Goal: Information Seeking & Learning: Learn about a topic

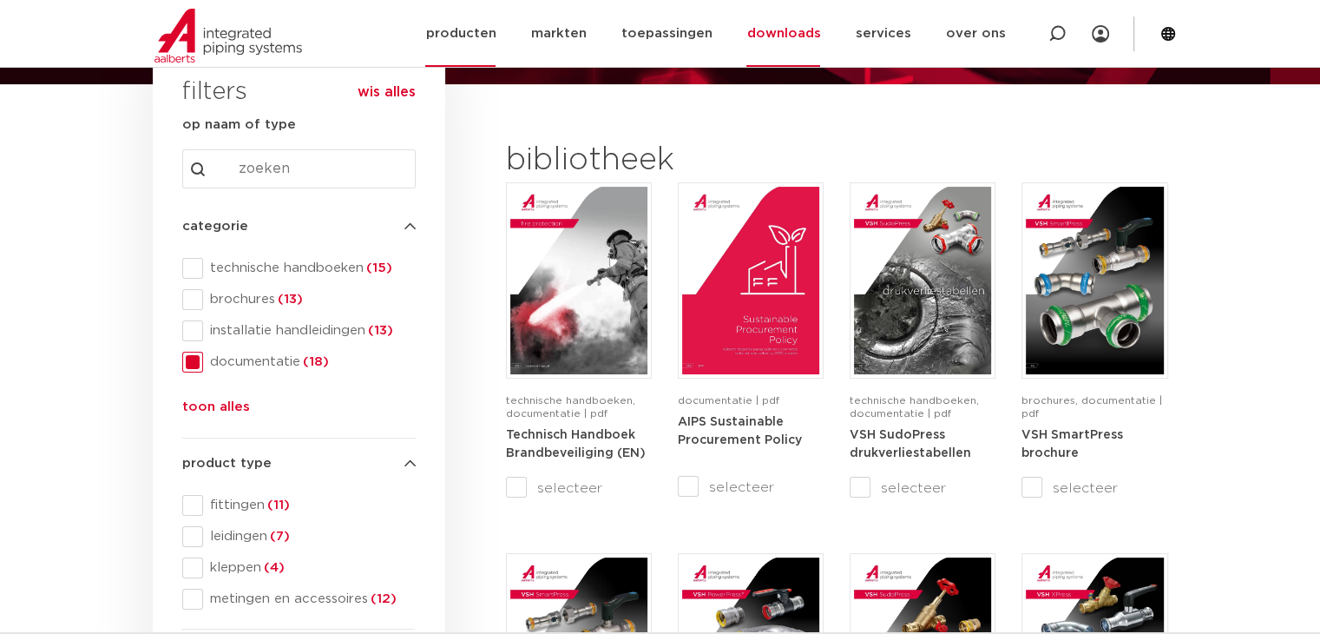
click at [467, 29] on link "producten" at bounding box center [460, 33] width 70 height 67
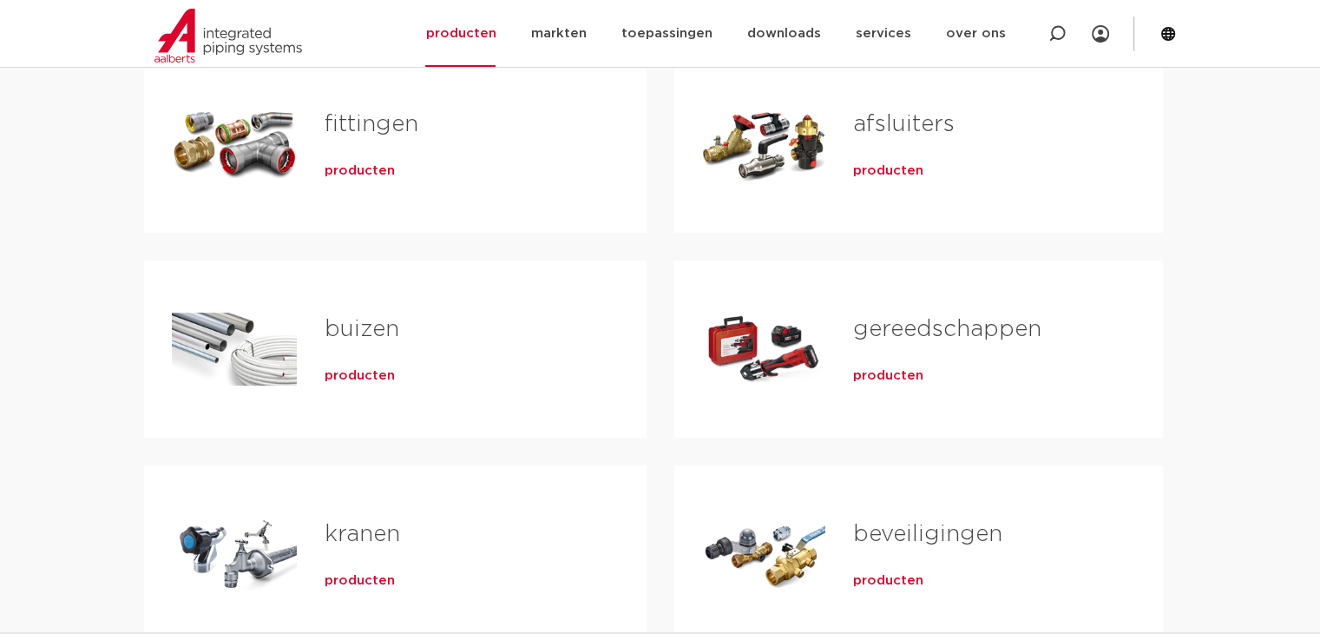
scroll to position [347, 0]
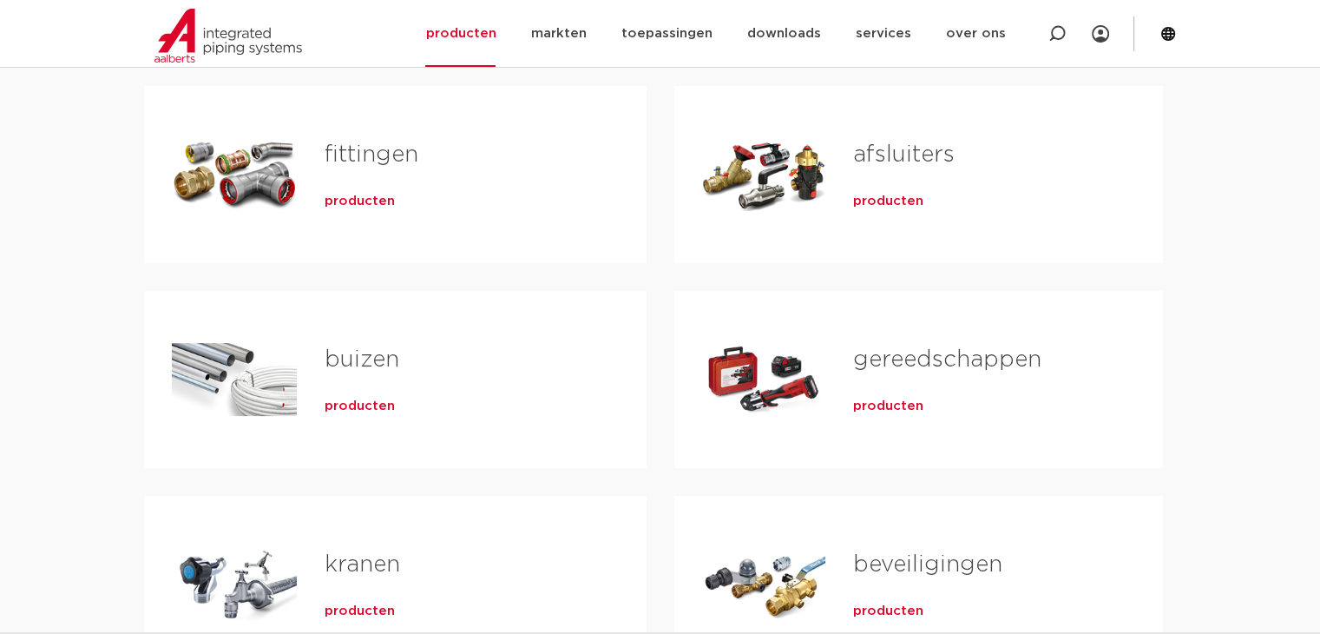
click at [349, 198] on span "producten" at bounding box center [360, 201] width 70 height 17
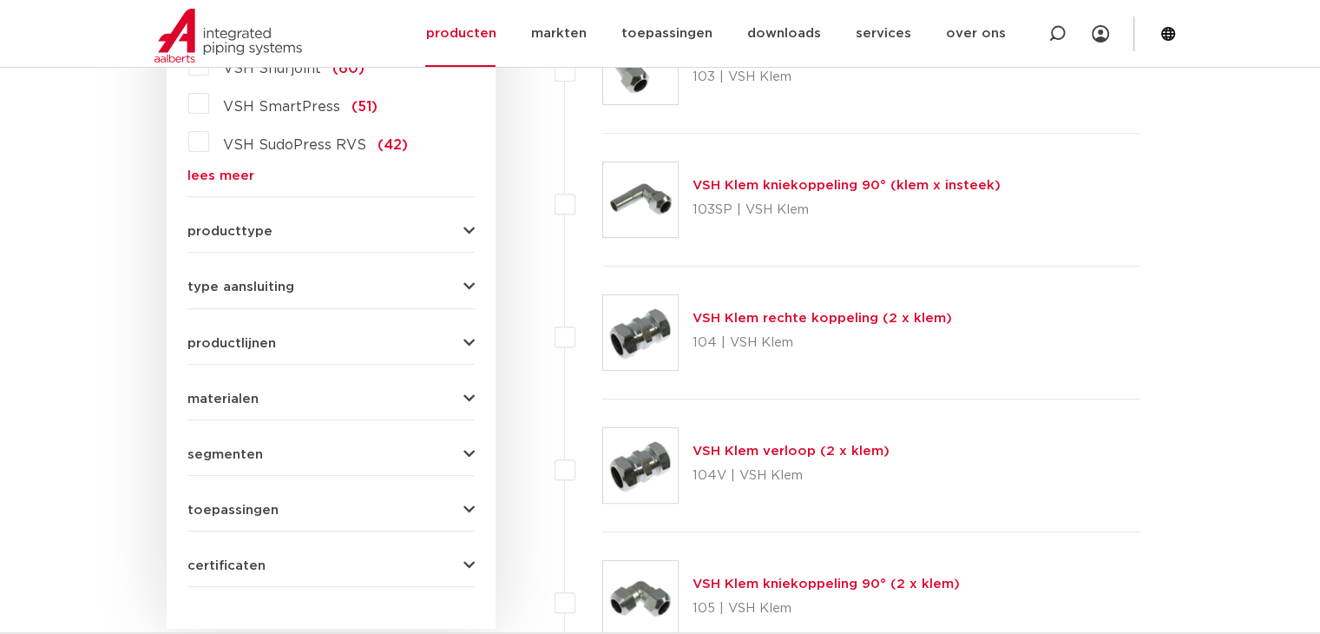
scroll to position [519, 0]
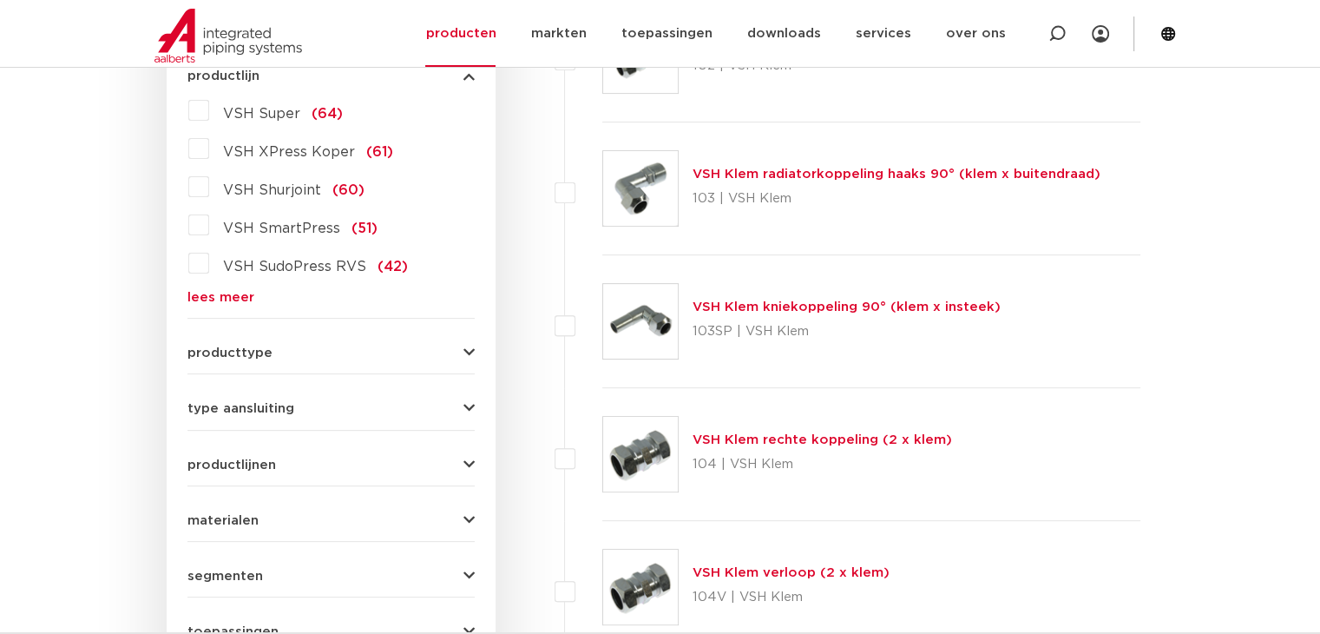
click at [229, 297] on link "lees meer" at bounding box center [330, 297] width 287 height 13
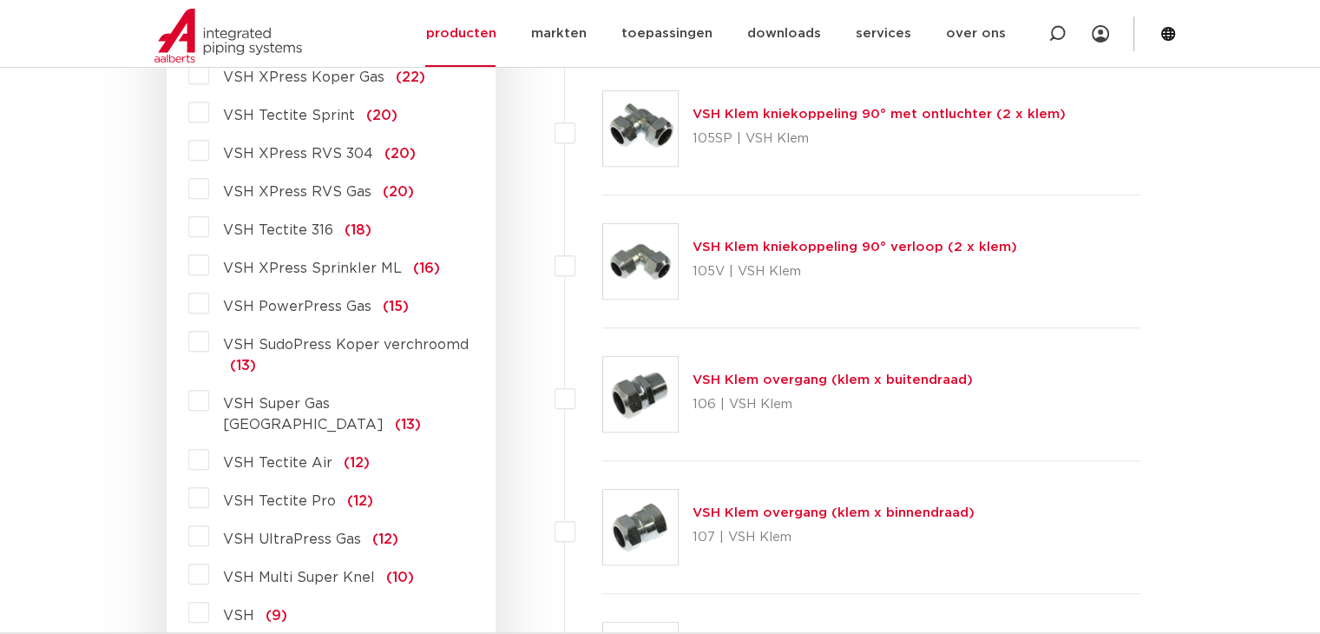
scroll to position [1213, 0]
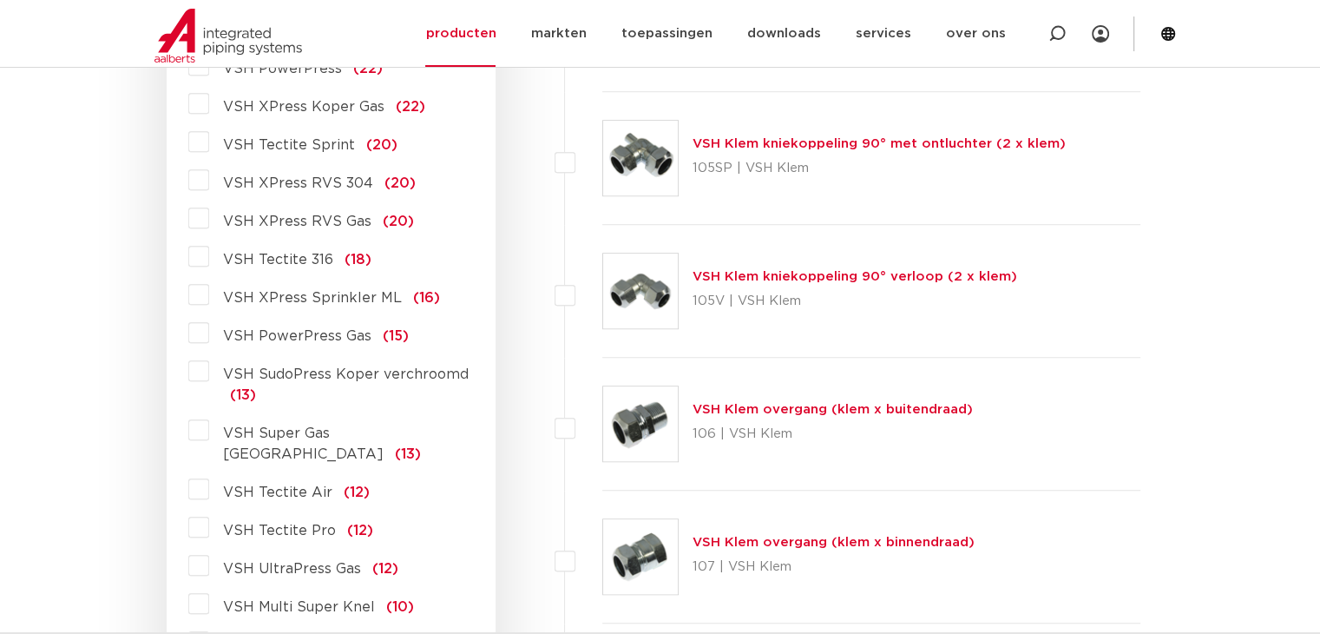
click at [209, 295] on label "VSH XPress Sprinkler ML (16)" at bounding box center [324, 294] width 231 height 28
click at [0, 0] on input "VSH XPress Sprinkler ML (16)" at bounding box center [0, 0] width 0 height 0
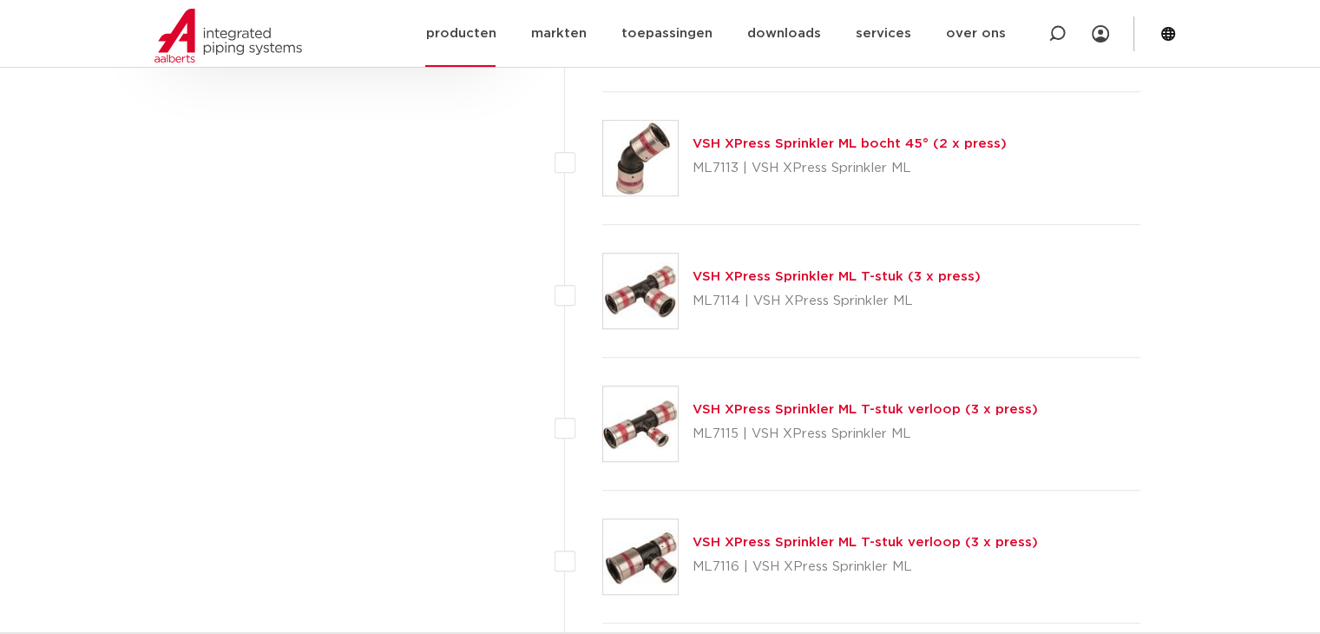
click at [470, 34] on link "producten" at bounding box center [460, 33] width 70 height 67
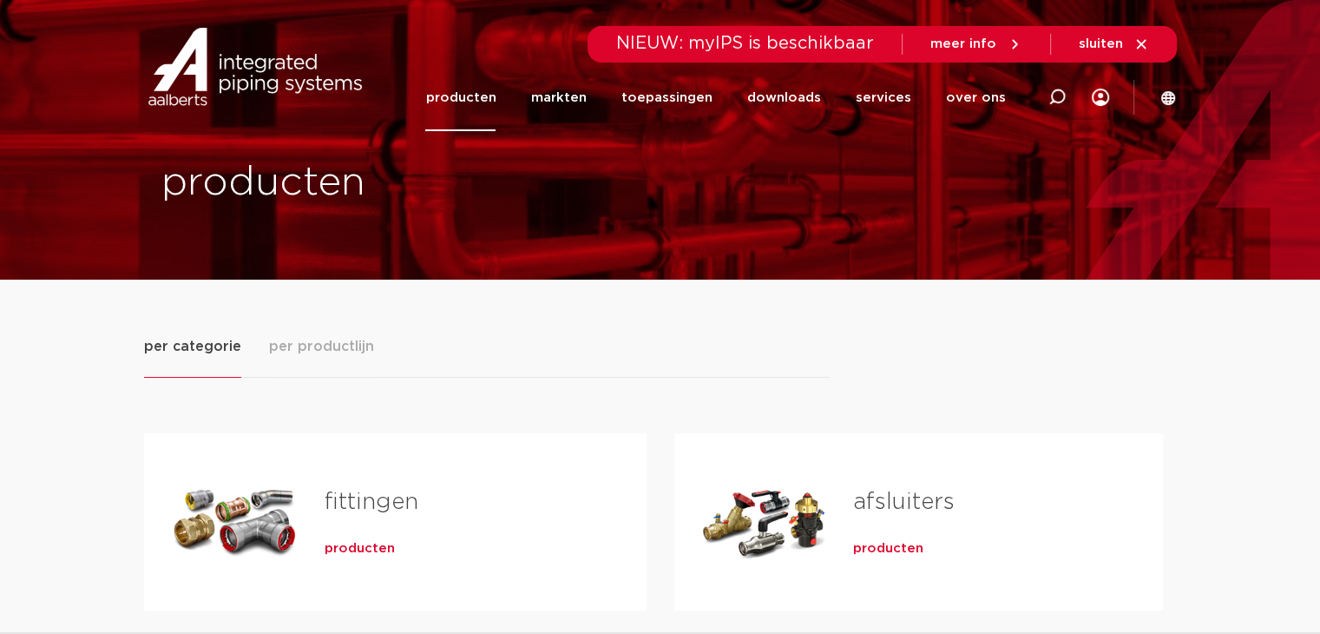
click at [351, 545] on span "producten" at bounding box center [360, 548] width 70 height 17
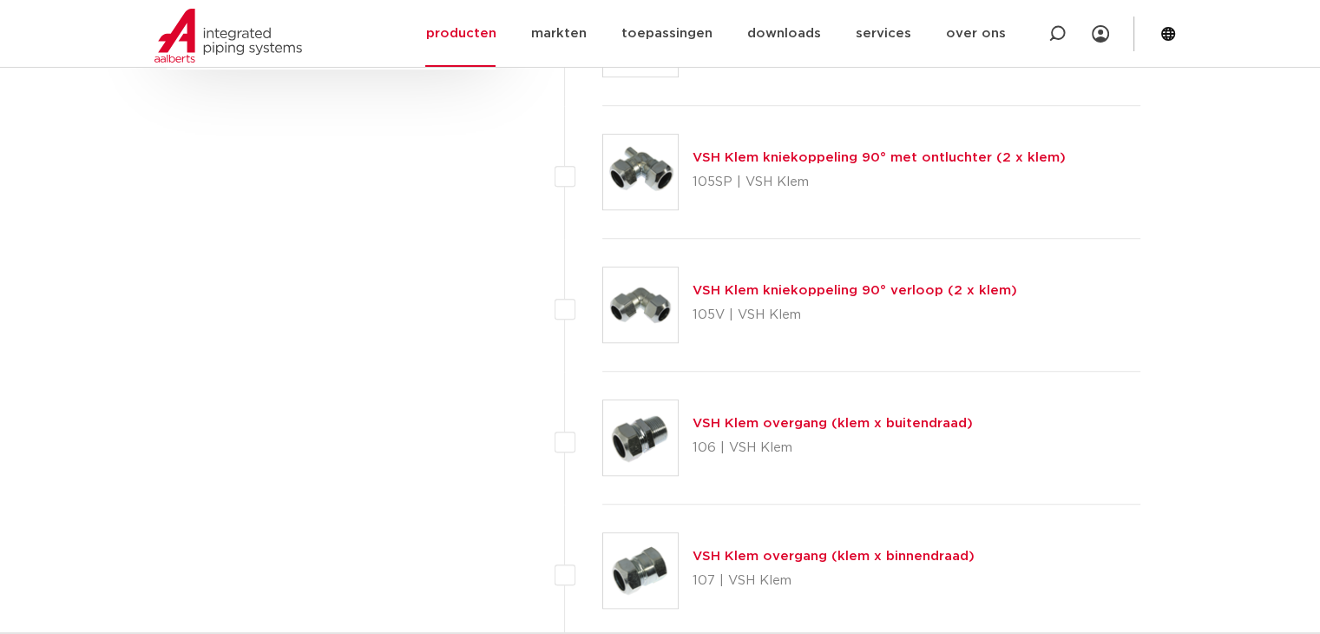
scroll to position [277, 0]
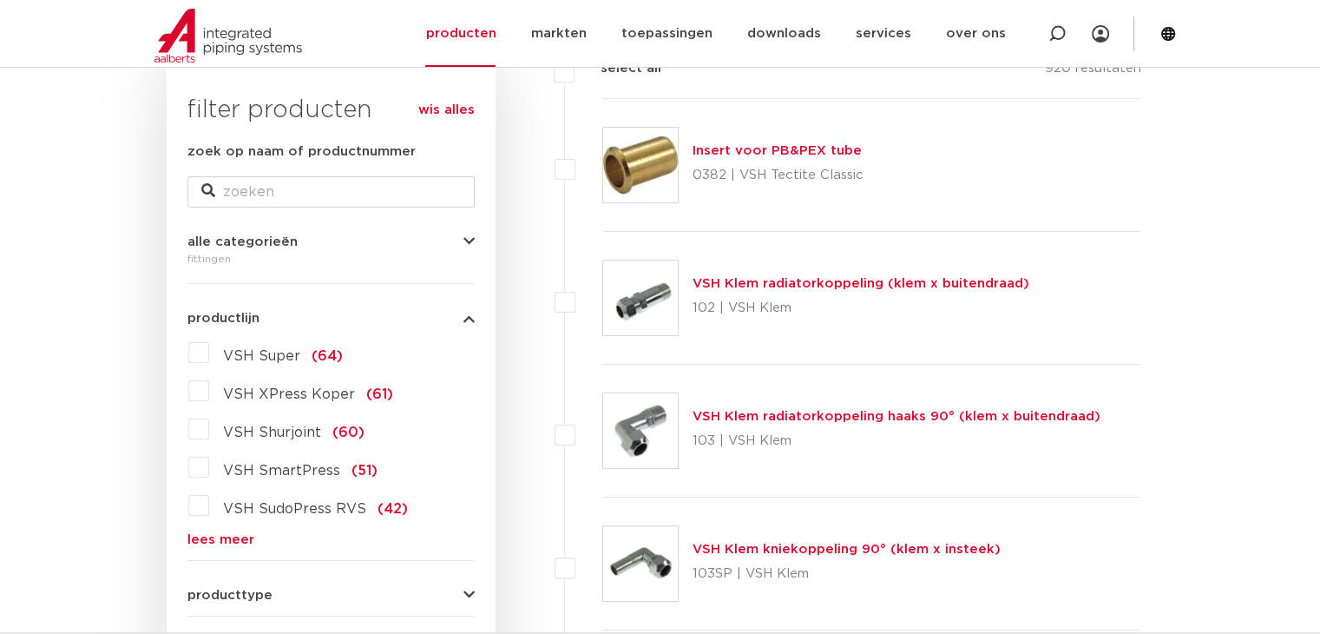
click at [211, 540] on link "lees meer" at bounding box center [330, 539] width 287 height 13
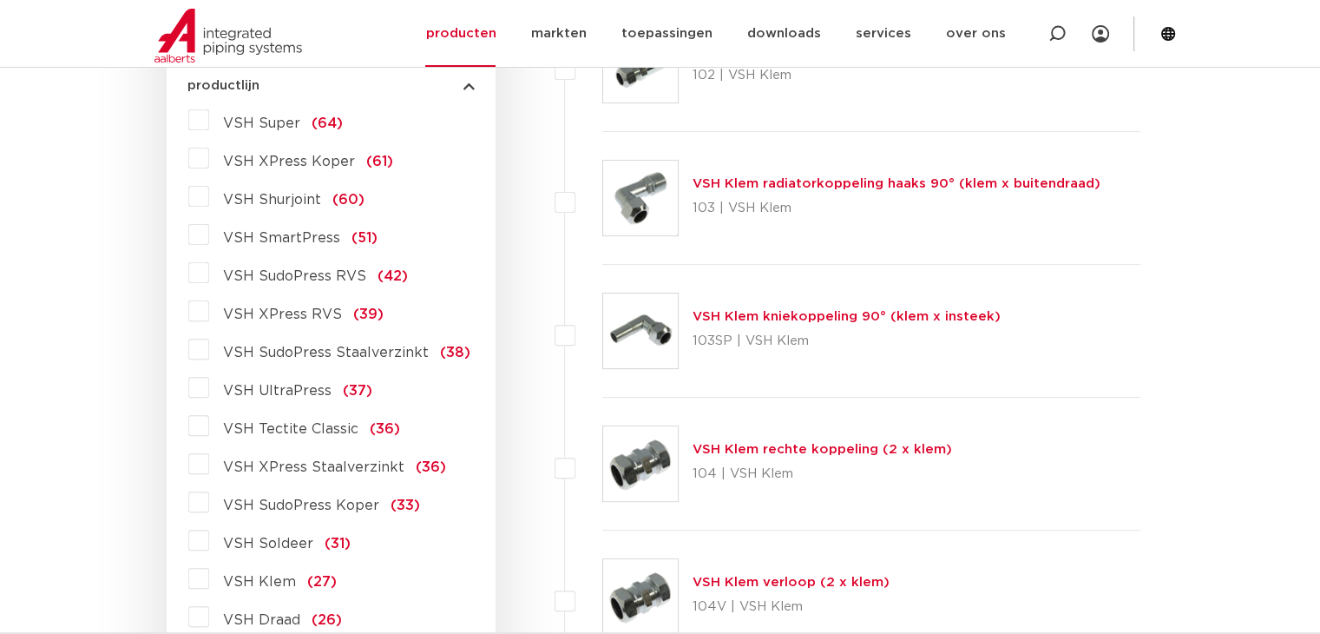
scroll to position [537, 0]
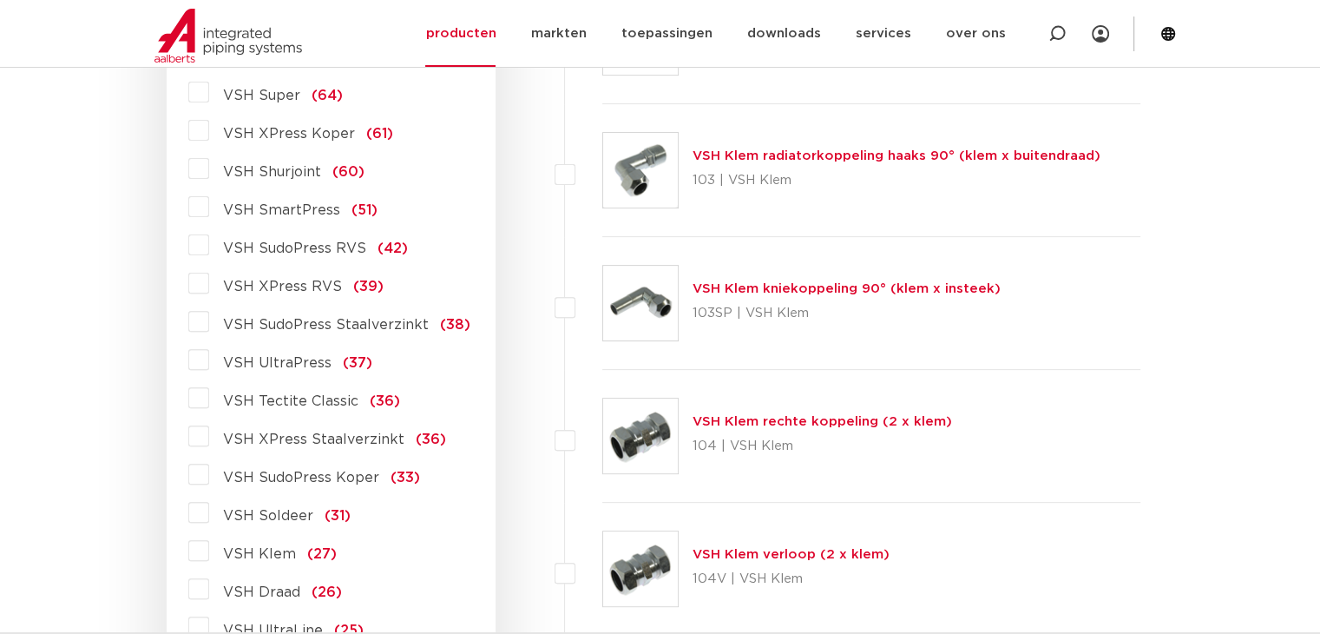
click at [209, 435] on label "VSH XPress Staalverzinkt (36)" at bounding box center [327, 436] width 237 height 28
click at [0, 0] on input "VSH XPress Staalverzinkt (36)" at bounding box center [0, 0] width 0 height 0
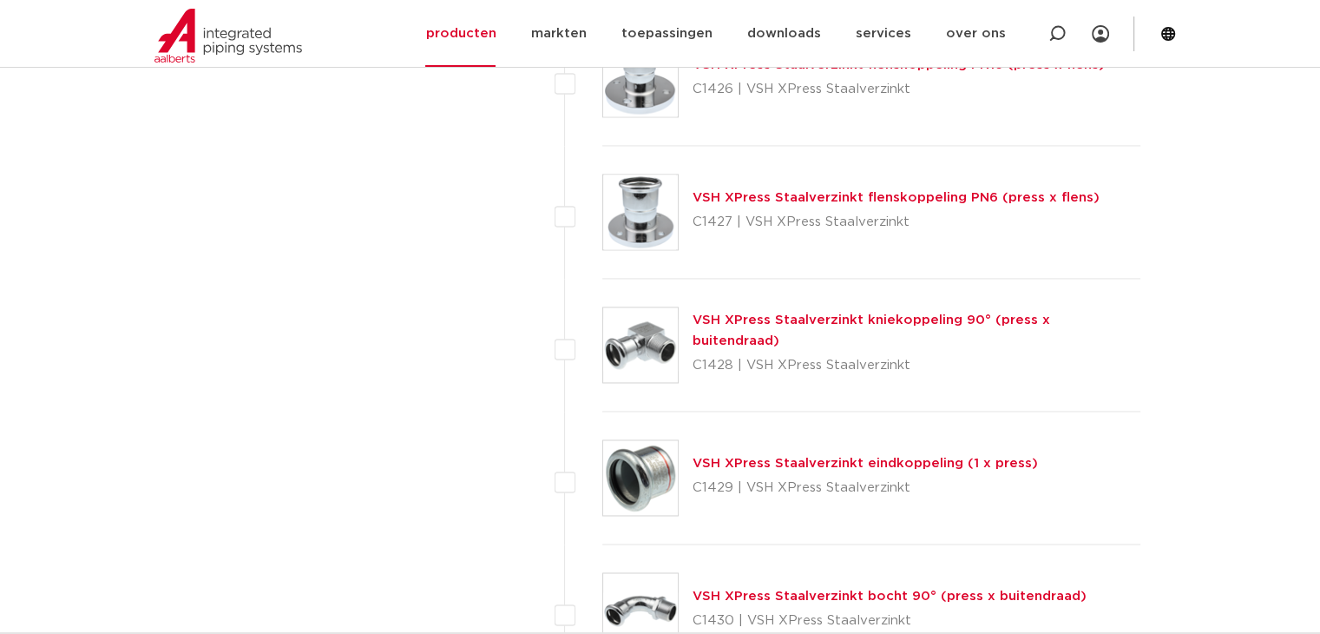
scroll to position [2707, 0]
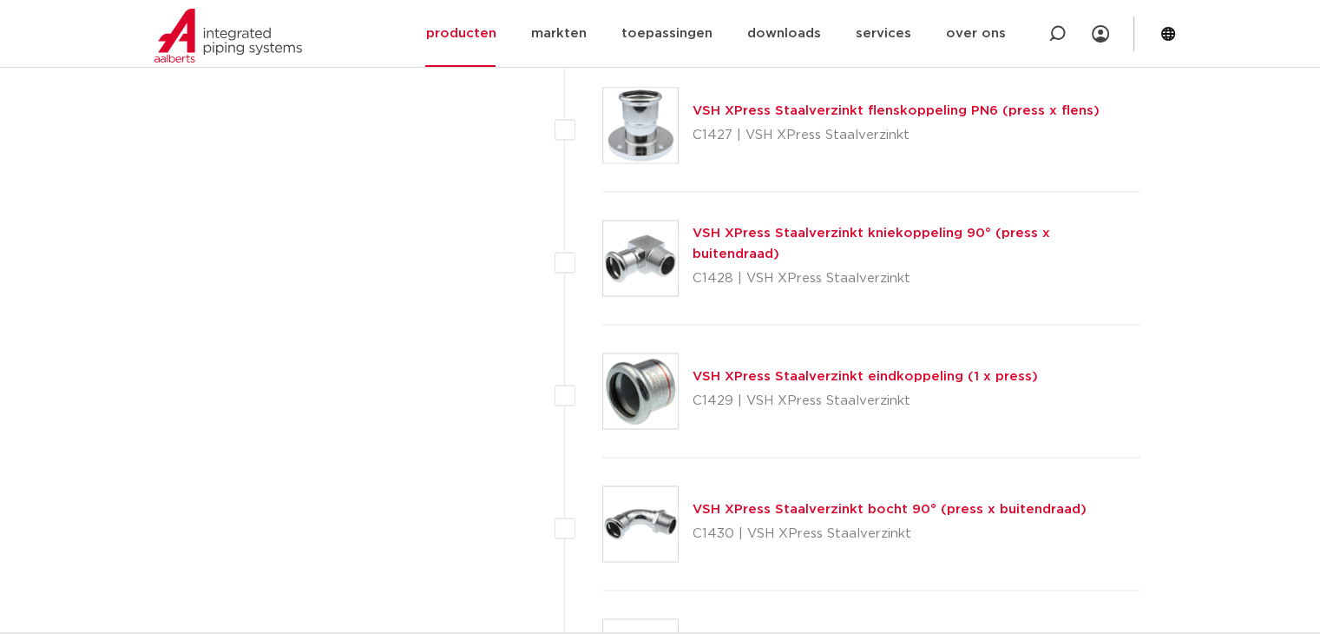
click at [736, 370] on link "VSH XPress Staalverzinkt eindkoppeling (1 x press)" at bounding box center [865, 376] width 345 height 13
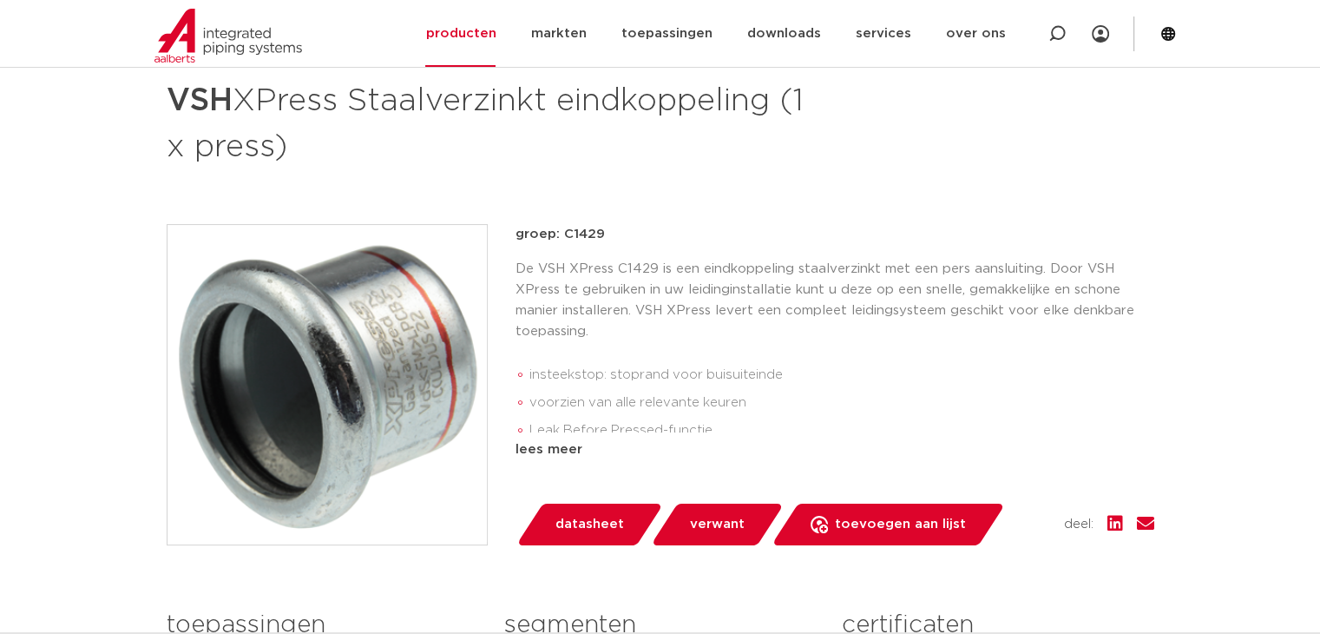
scroll to position [347, 0]
